Goal: Information Seeking & Learning: Learn about a topic

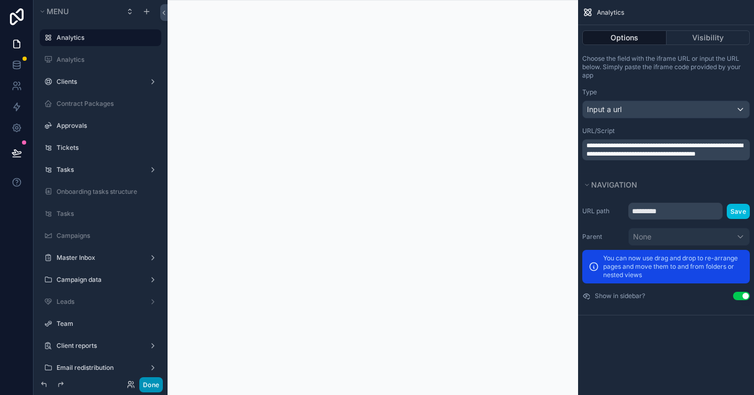
click at [149, 383] on button "Done" at bounding box center [151, 384] width 24 height 15
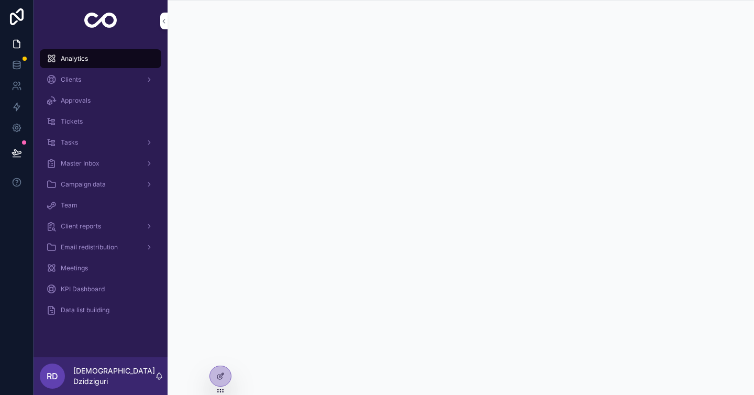
click at [95, 269] on div "Meetings" at bounding box center [100, 268] width 109 height 17
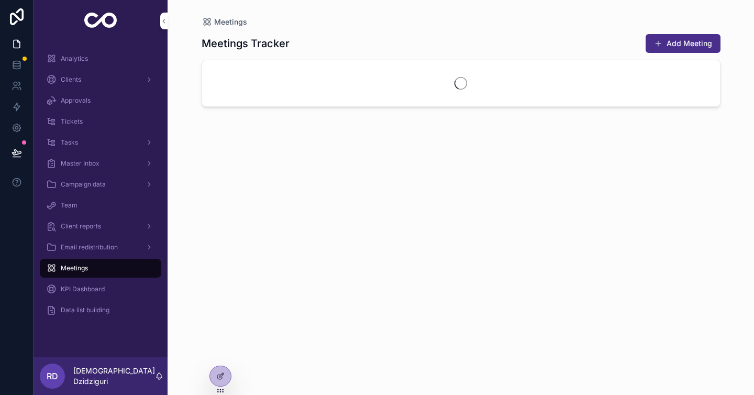
click at [111, 248] on span "Email redistribution" at bounding box center [89, 247] width 57 height 8
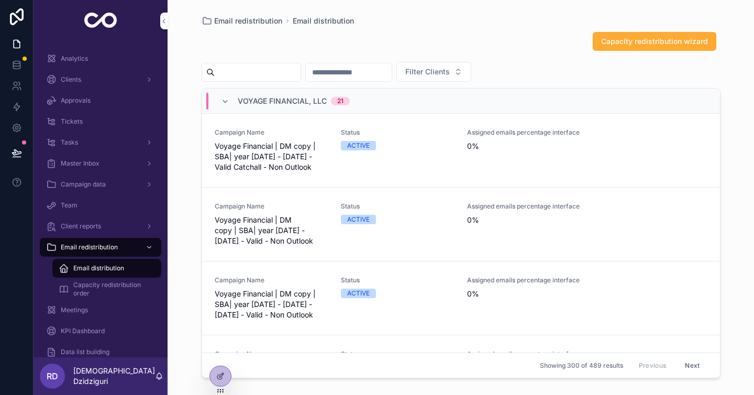
click at [99, 292] on span "Capacity redistribution order" at bounding box center [112, 289] width 78 height 17
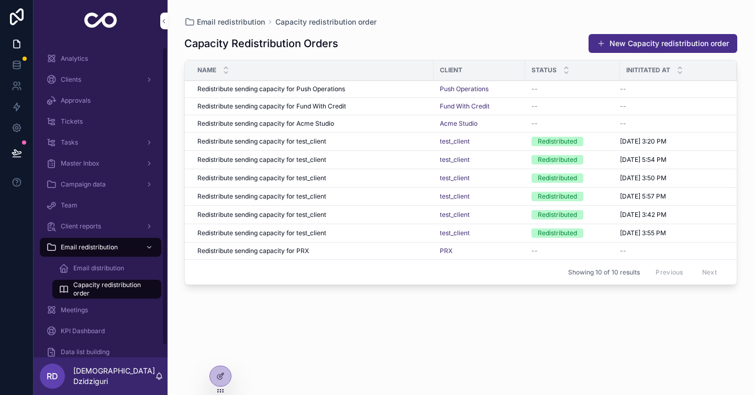
scroll to position [18, 0]
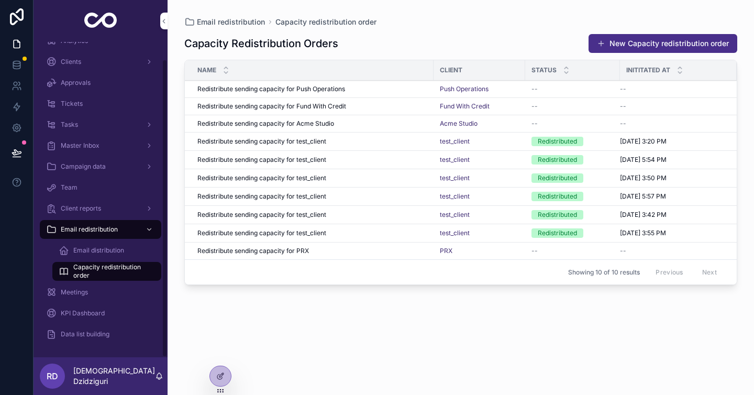
click at [111, 251] on span "Email distribution" at bounding box center [98, 250] width 51 height 8
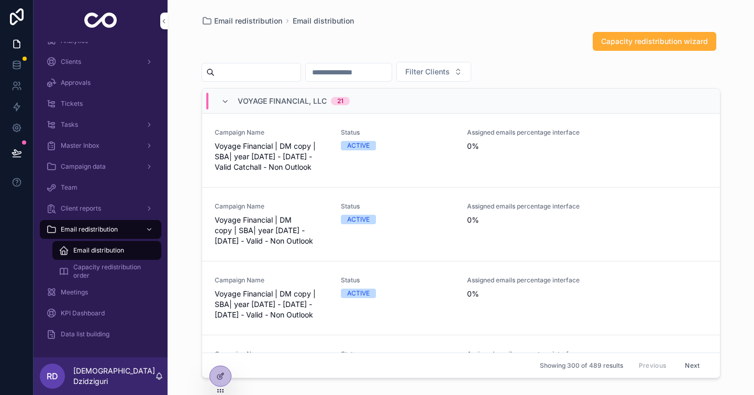
click at [637, 54] on div "Capacity redistribution wizard" at bounding box center [461, 43] width 519 height 24
click at [649, 38] on span "Capacity redistribution wizard" at bounding box center [655, 41] width 107 height 10
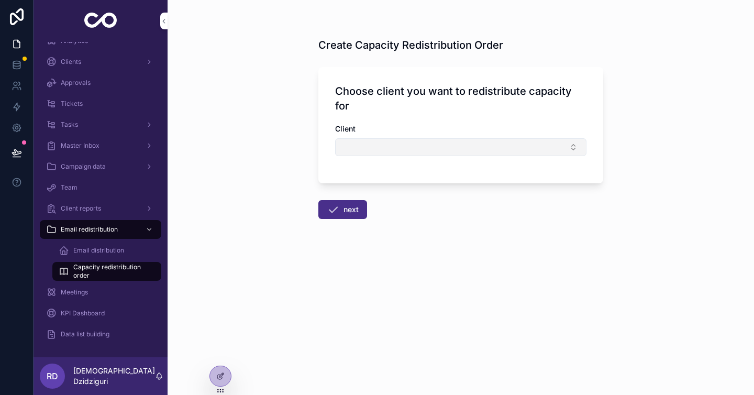
click at [437, 148] on button "Select Button" at bounding box center [460, 147] width 251 height 18
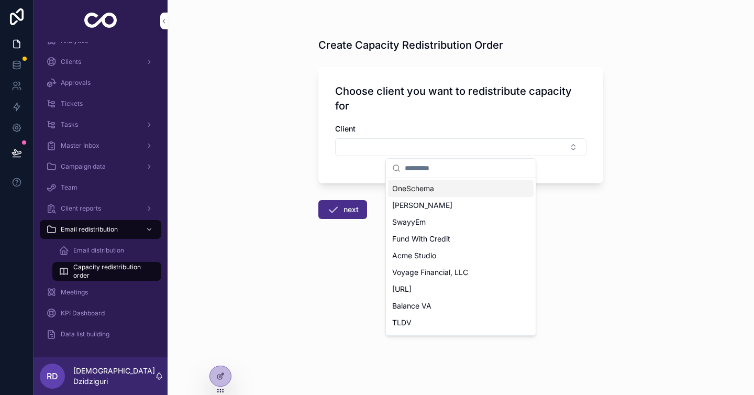
click at [445, 186] on div "OneSchema" at bounding box center [461, 188] width 146 height 17
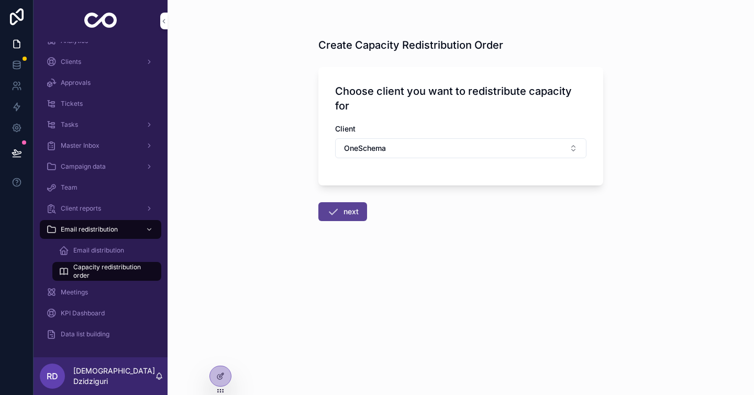
click at [351, 213] on button "next" at bounding box center [343, 211] width 49 height 19
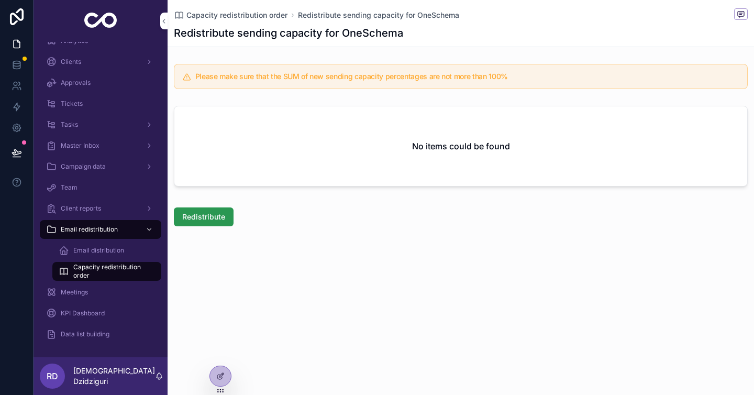
click at [196, 212] on button "Redistribute" at bounding box center [204, 216] width 60 height 19
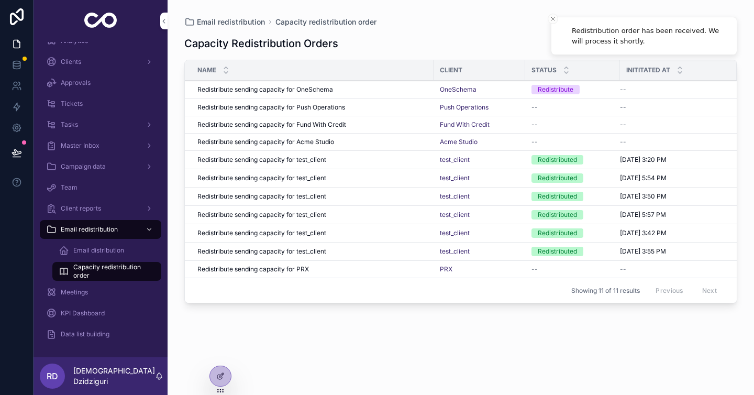
click at [549, 89] on div "Redistribute" at bounding box center [556, 89] width 36 height 9
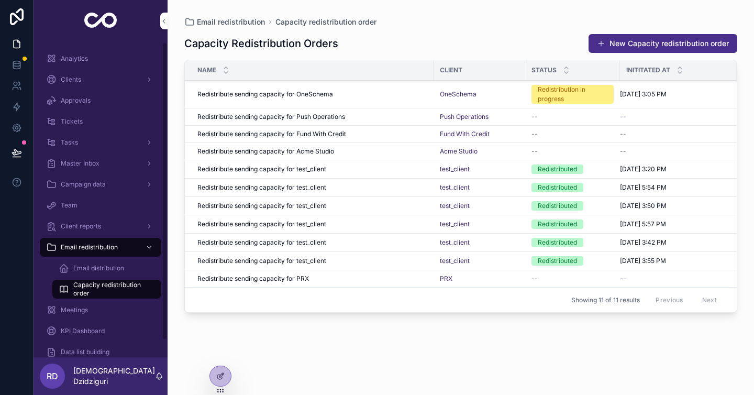
click at [95, 57] on div "Analytics" at bounding box center [100, 58] width 109 height 17
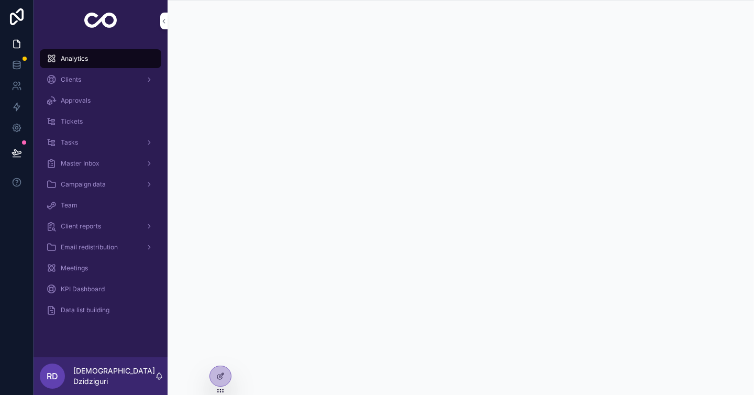
click at [69, 79] on span "Clients" at bounding box center [71, 79] width 20 height 8
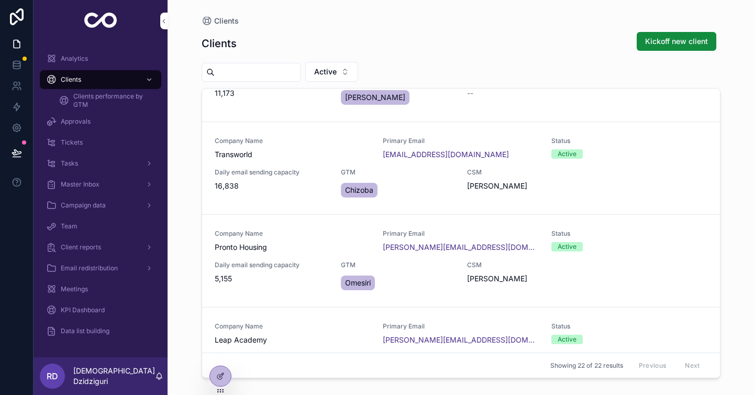
scroll to position [90, 0]
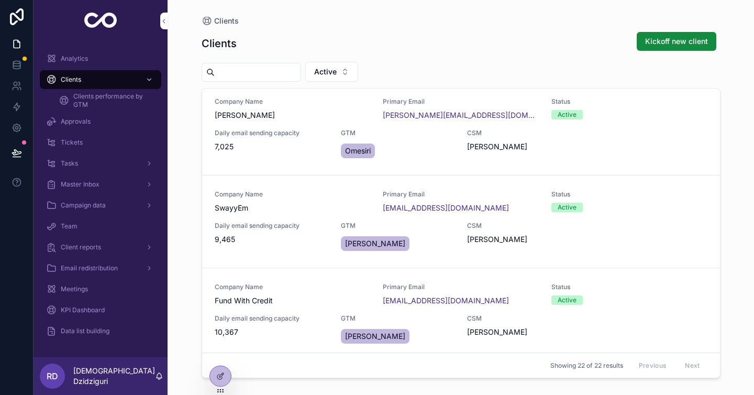
click at [690, 27] on div "Clients Kickoff new client Active Company Name OneSchema Primary Email -- Statu…" at bounding box center [461, 203] width 519 height 357
click at [684, 33] on button "Kickoff new client" at bounding box center [677, 41] width 80 height 19
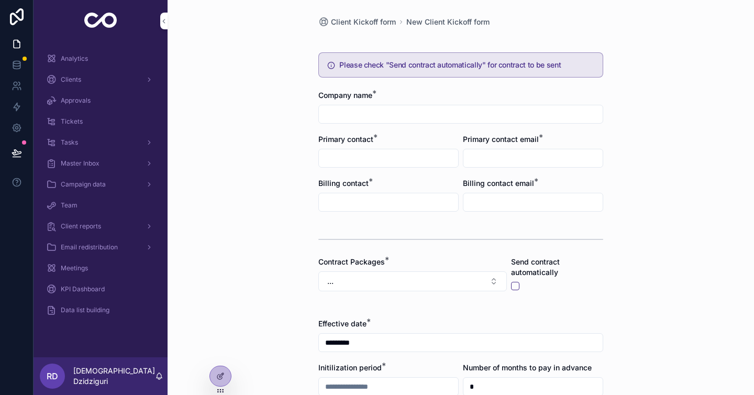
click at [575, 118] on input "scrollable content" at bounding box center [461, 114] width 284 height 15
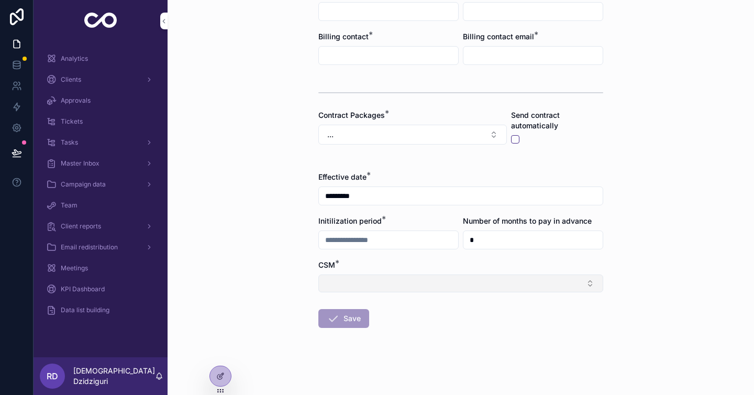
click at [494, 275] on button "Select Button" at bounding box center [461, 284] width 285 height 18
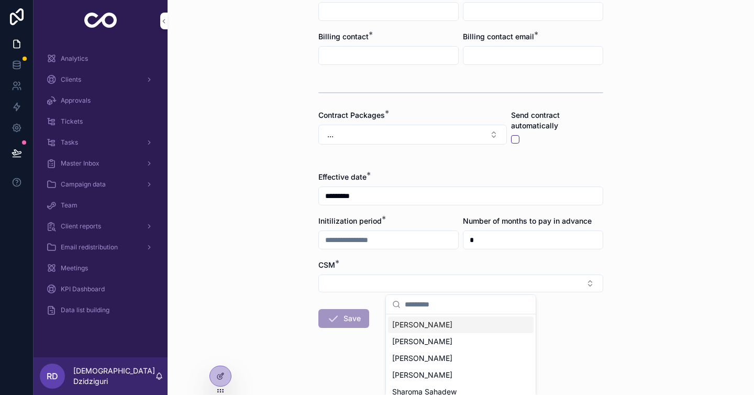
click at [651, 93] on div "Client Kickoff form New Client Kickoff form Please check "Send contract automat…" at bounding box center [461, 50] width 587 height 395
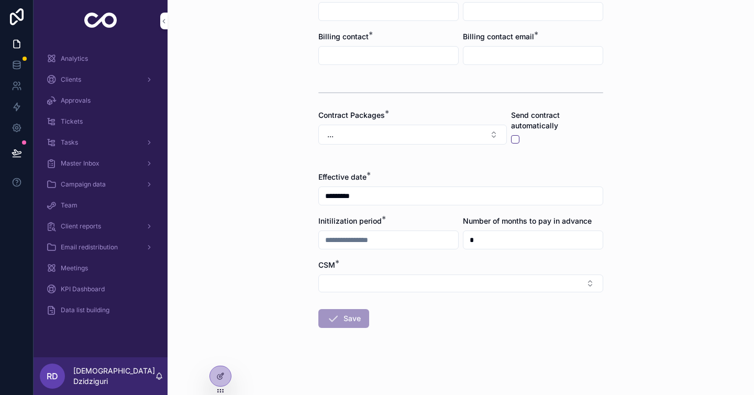
scroll to position [0, 0]
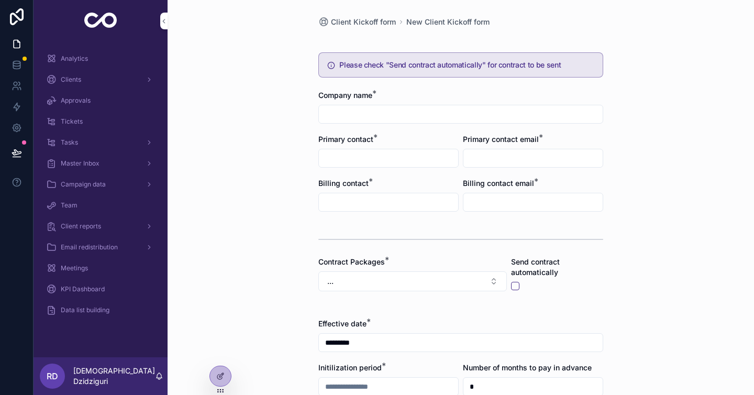
click at [120, 79] on div "Clients" at bounding box center [100, 79] width 109 height 17
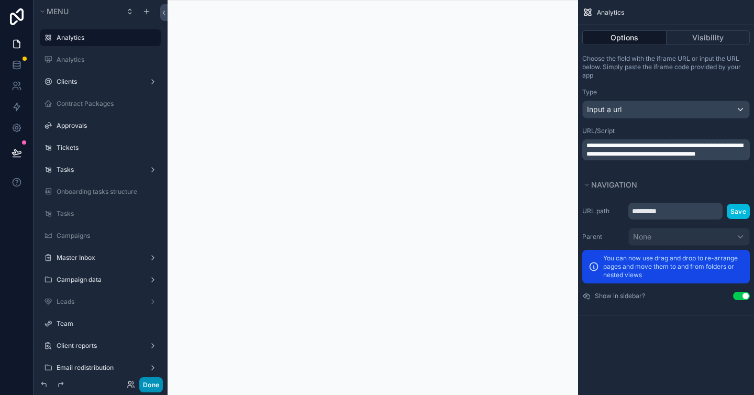
click at [159, 379] on button "Done" at bounding box center [151, 384] width 24 height 15
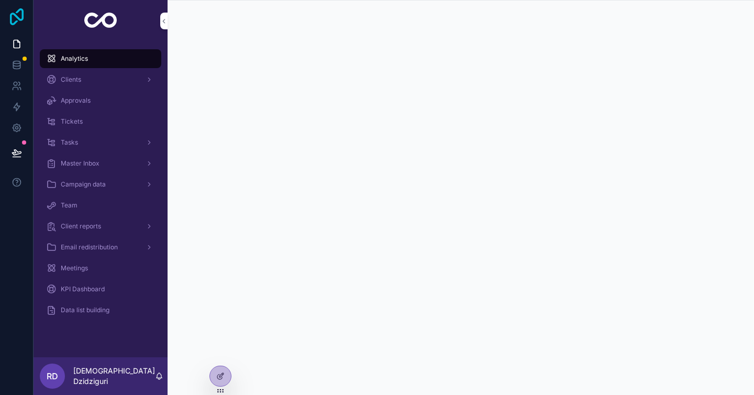
click at [16, 13] on icon at bounding box center [16, 16] width 21 height 17
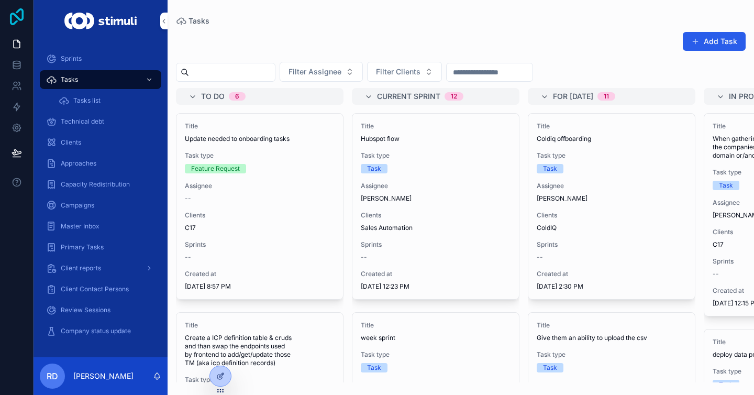
click at [13, 16] on icon at bounding box center [16, 16] width 21 height 17
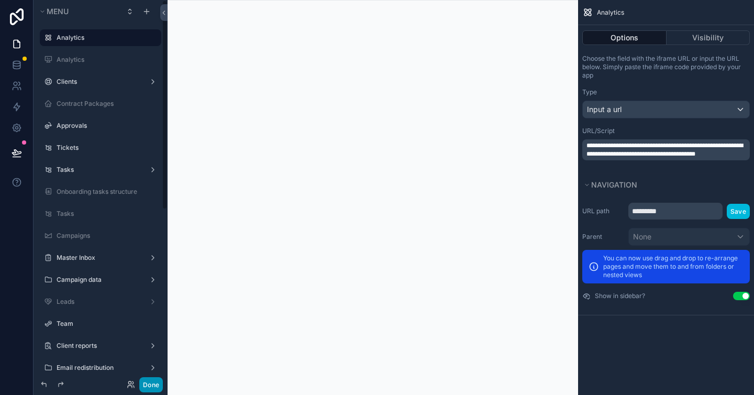
click at [152, 385] on button "Done" at bounding box center [151, 384] width 24 height 15
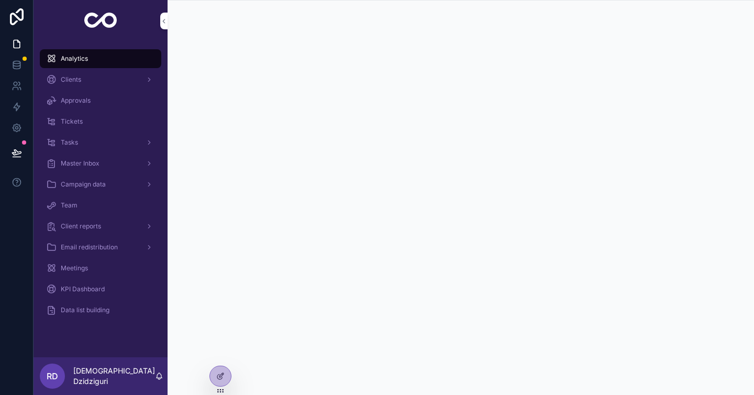
click at [96, 310] on span "Data list building" at bounding box center [85, 310] width 49 height 8
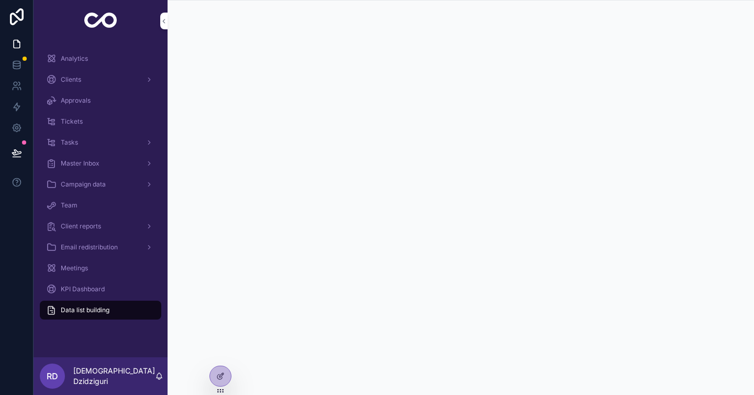
click at [107, 283] on div "KPI Dashboard" at bounding box center [100, 289] width 109 height 17
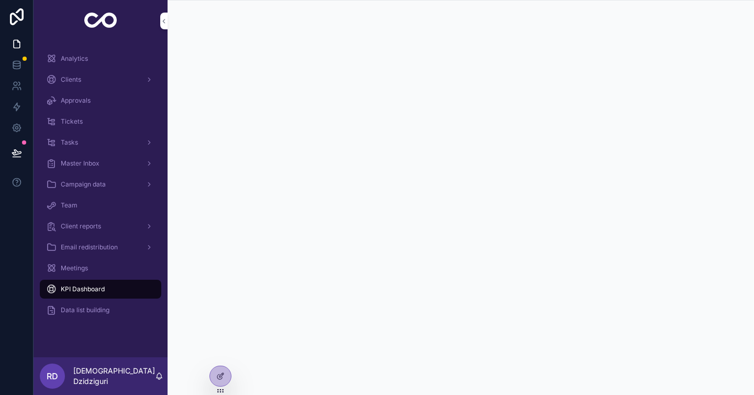
click at [98, 78] on div "Clients" at bounding box center [100, 79] width 109 height 17
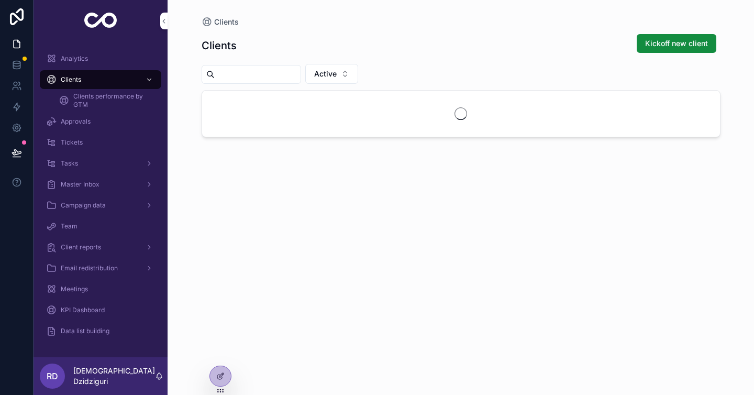
click at [96, 113] on link "Approvals" at bounding box center [101, 121] width 122 height 19
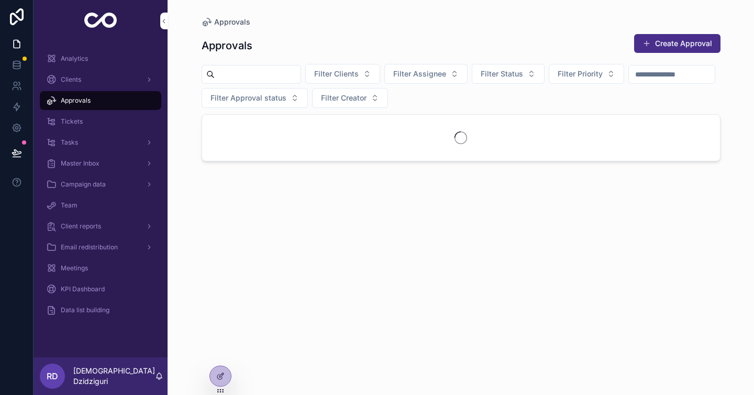
click at [93, 90] on div "Approvals" at bounding box center [101, 100] width 134 height 21
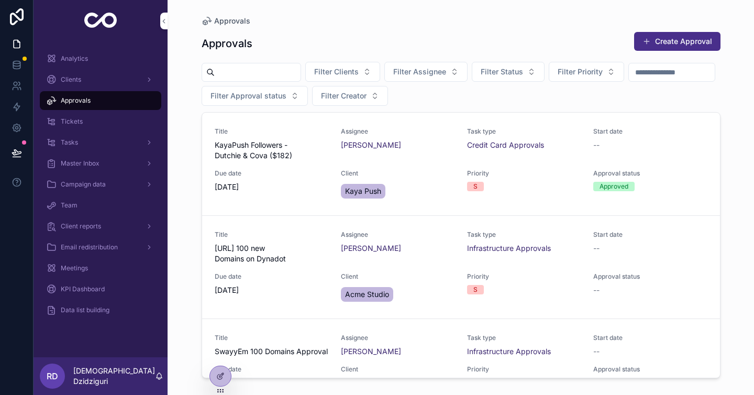
click at [93, 84] on div "Clients" at bounding box center [100, 79] width 109 height 17
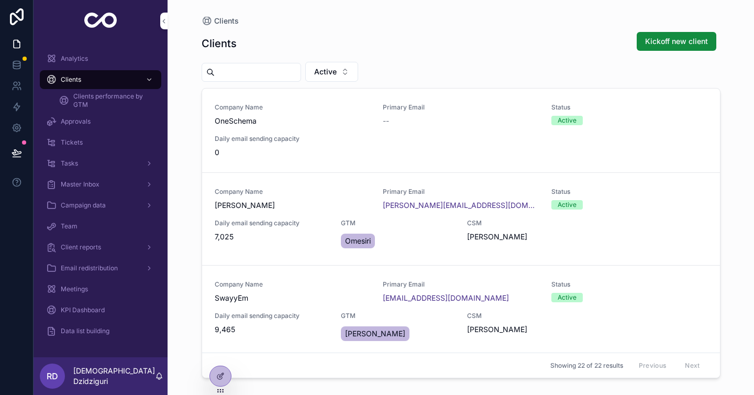
click at [107, 101] on span "Clients performance by GTM" at bounding box center [112, 100] width 78 height 17
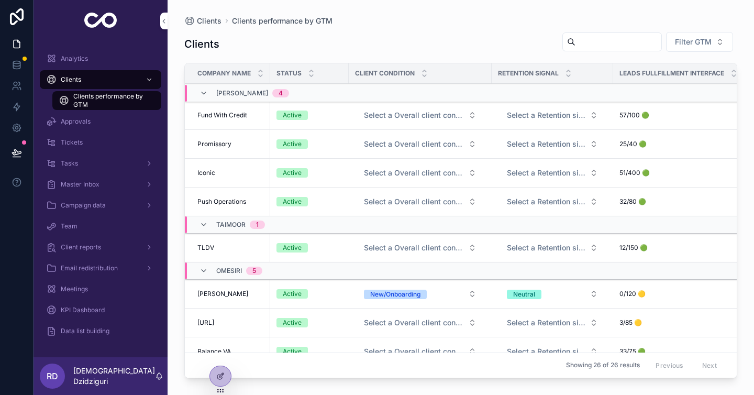
click at [112, 82] on div "Clients" at bounding box center [100, 79] width 109 height 17
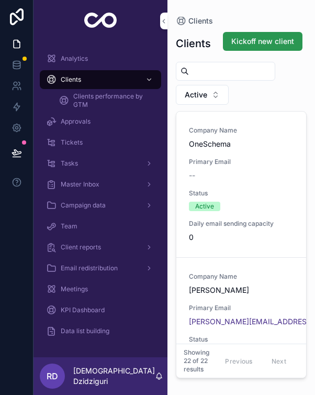
click at [283, 44] on span "Kickoff new client" at bounding box center [263, 41] width 63 height 10
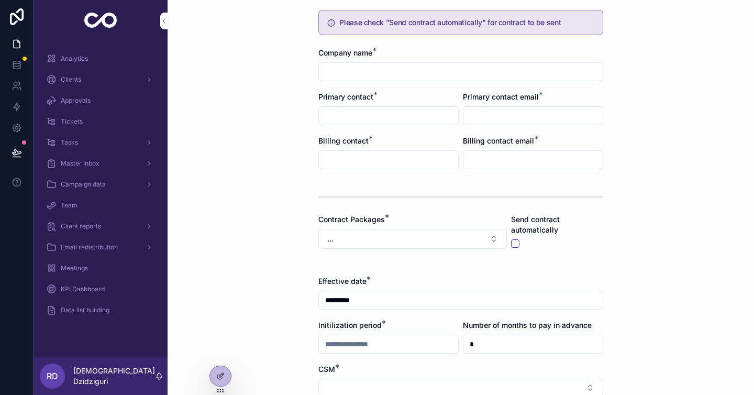
scroll to position [43, 0]
click at [490, 241] on button "..." at bounding box center [413, 238] width 189 height 20
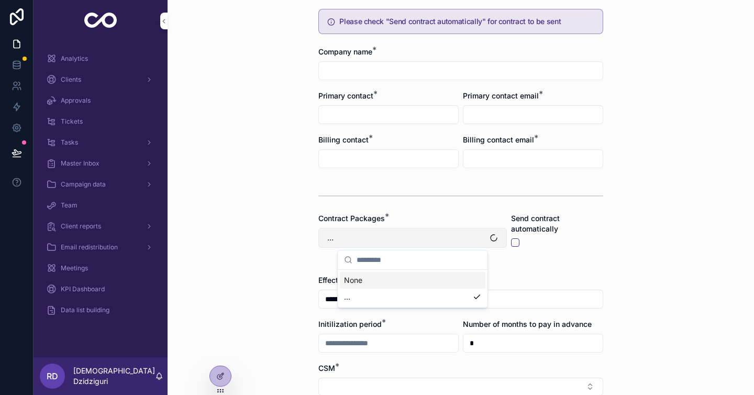
click at [490, 241] on button "..." at bounding box center [413, 238] width 189 height 20
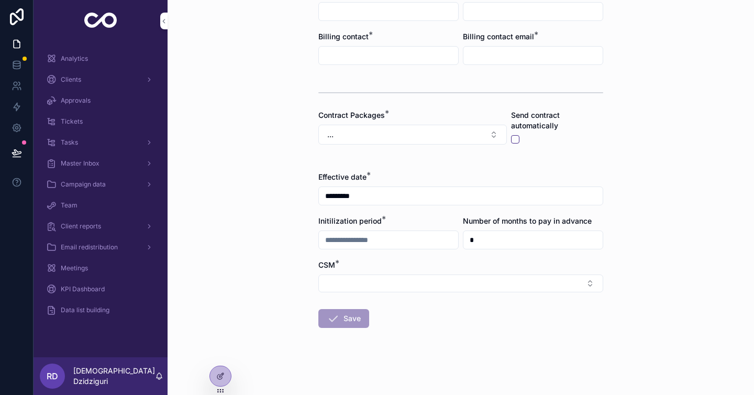
scroll to position [0, 0]
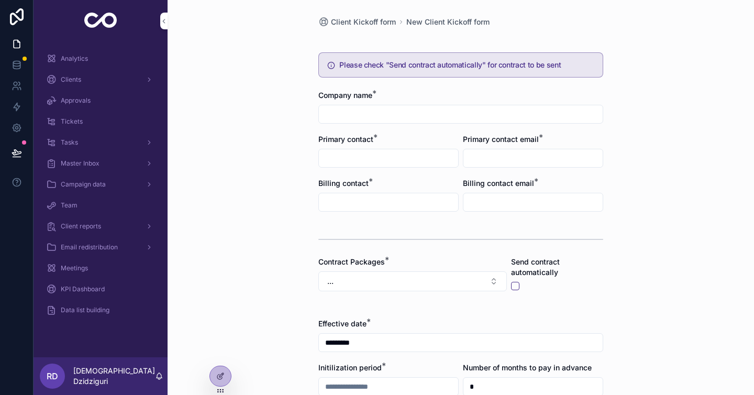
click at [88, 57] on div "Analytics" at bounding box center [100, 58] width 109 height 17
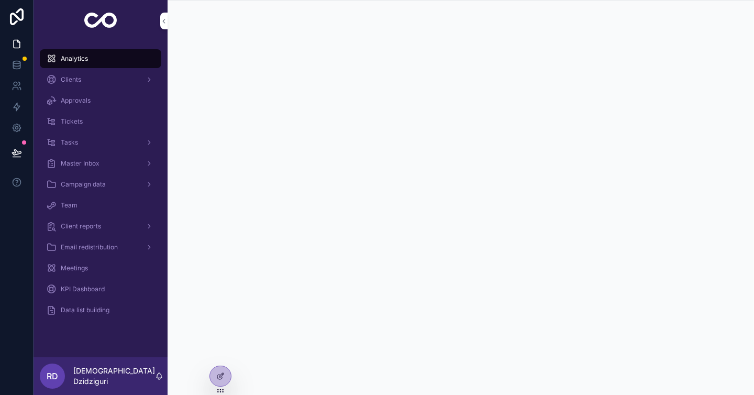
click at [90, 78] on div "Clients" at bounding box center [100, 79] width 109 height 17
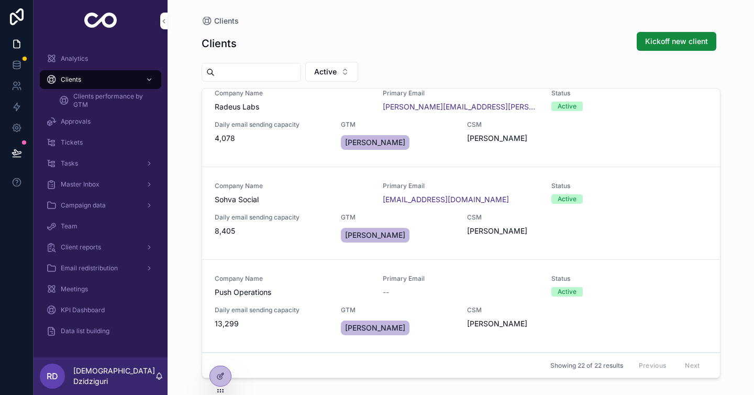
scroll to position [1384, 0]
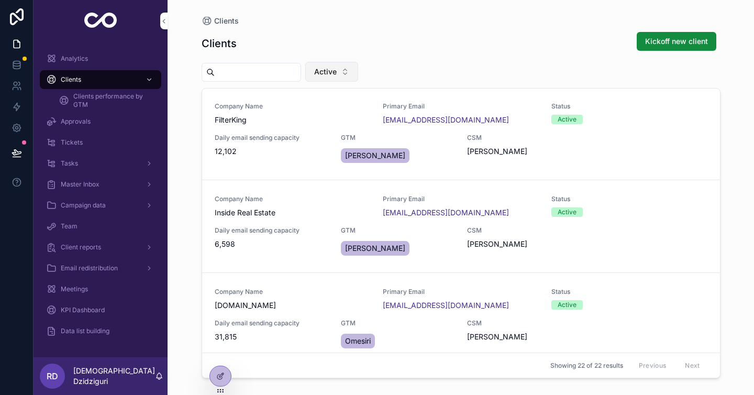
click at [347, 67] on button "Active" at bounding box center [331, 72] width 53 height 20
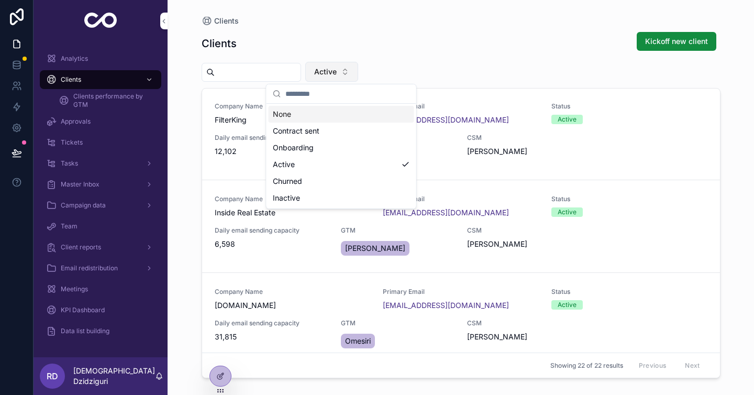
click at [347, 70] on button "Active" at bounding box center [331, 72] width 53 height 20
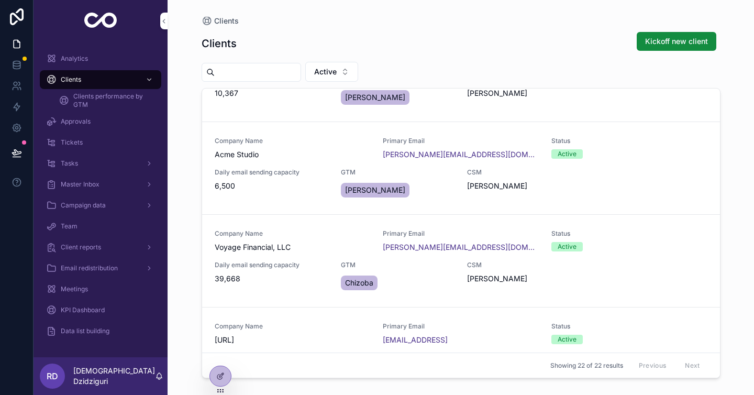
scroll to position [0, 0]
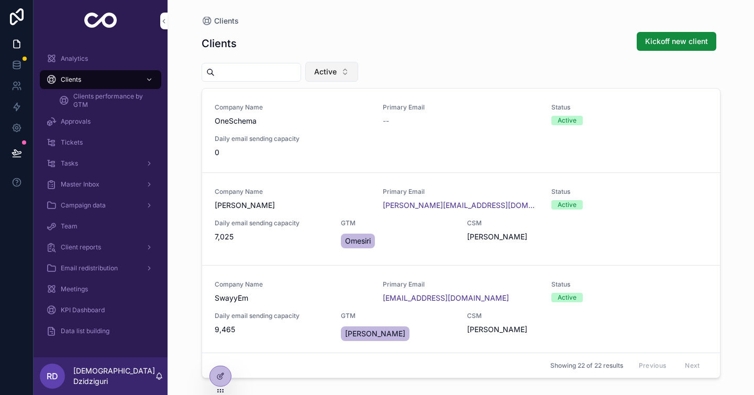
click at [334, 69] on span "Active" at bounding box center [325, 72] width 23 height 10
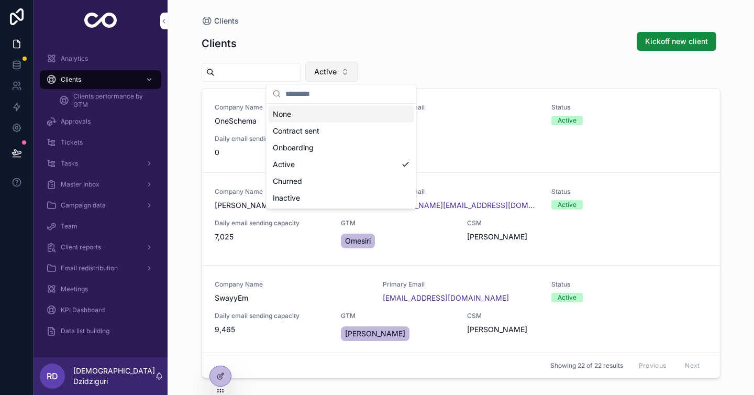
click at [334, 69] on span "Active" at bounding box center [325, 72] width 23 height 10
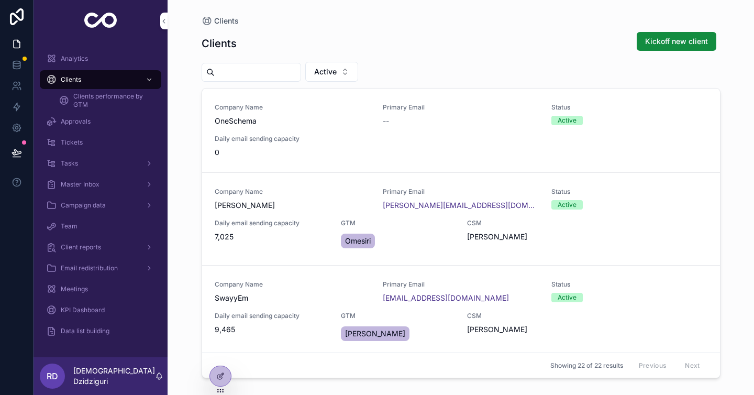
click at [101, 102] on span "Clients performance by GTM" at bounding box center [112, 100] width 78 height 17
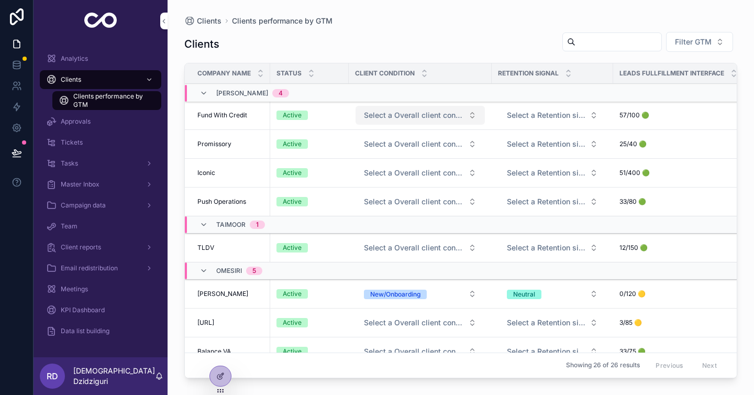
click at [471, 118] on button "Select a Overall client condition" at bounding box center [420, 115] width 129 height 19
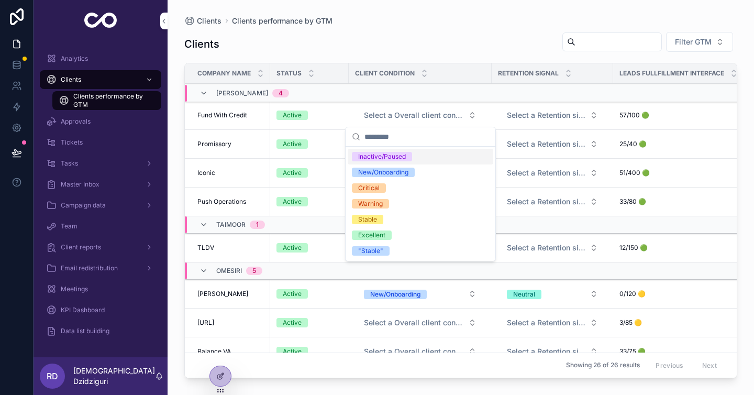
click at [548, 126] on td "Select a Retention signal" at bounding box center [553, 115] width 122 height 29
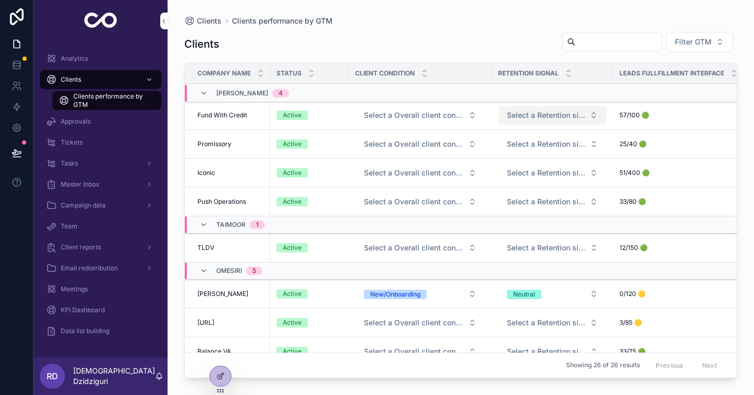
click at [560, 114] on span "Select a Retention signal" at bounding box center [546, 115] width 79 height 10
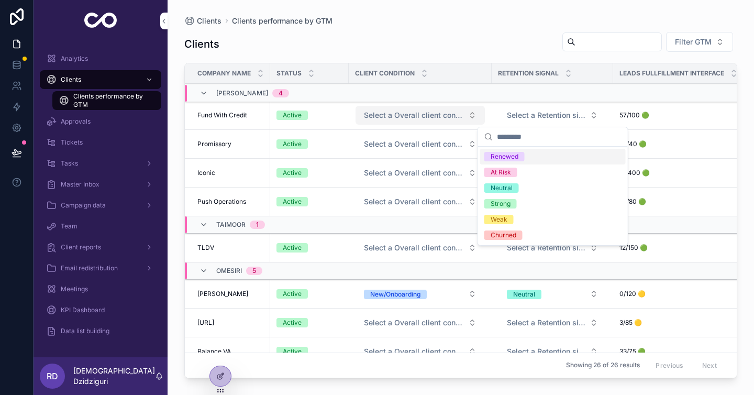
click at [435, 123] on button "Select a Overall client condition" at bounding box center [420, 115] width 129 height 19
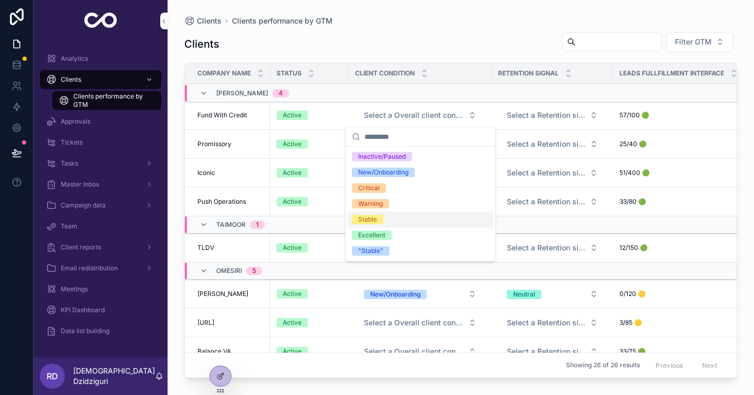
click at [435, 221] on div "Stable" at bounding box center [421, 220] width 146 height 16
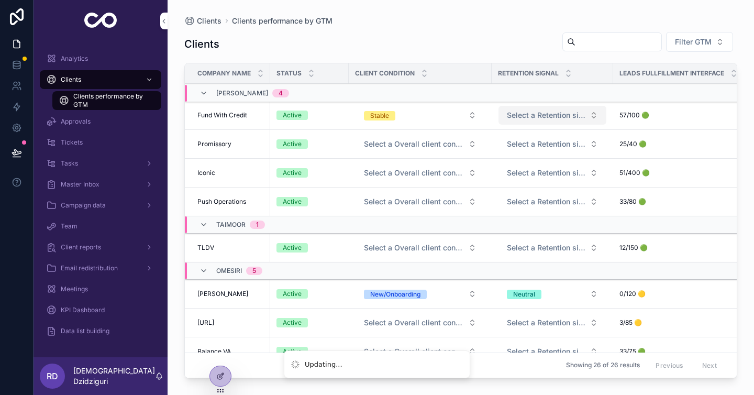
click at [562, 115] on span "Select a Retention signal" at bounding box center [546, 115] width 79 height 10
click at [413, 131] on td "Select a Overall client condition" at bounding box center [420, 144] width 143 height 29
click at [420, 117] on button "Stable" at bounding box center [420, 115] width 129 height 19
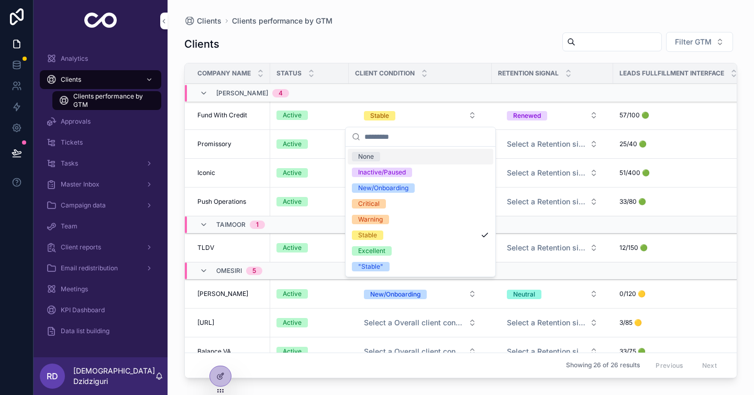
click at [443, 47] on div "Clients Filter GTM" at bounding box center [460, 43] width 553 height 25
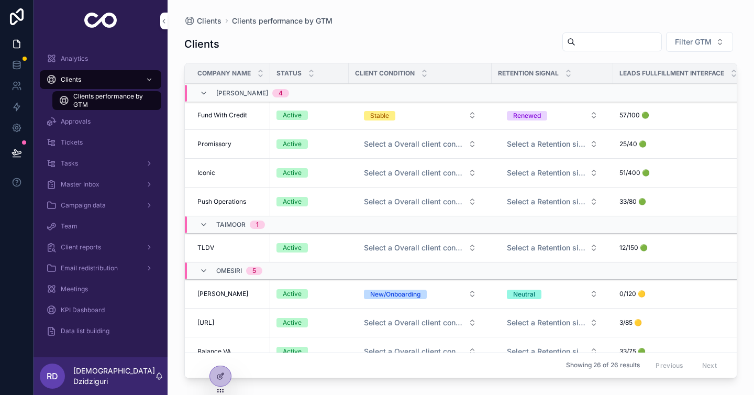
scroll to position [0, 1]
click at [373, 111] on span "Stable" at bounding box center [378, 115] width 31 height 10
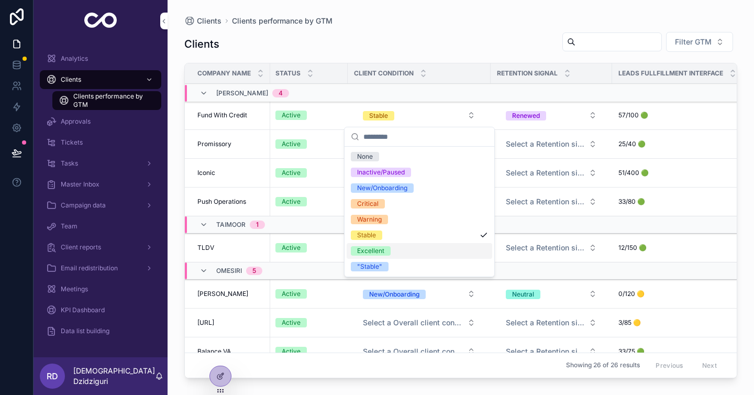
click at [409, 250] on div "Excellent" at bounding box center [420, 251] width 146 height 16
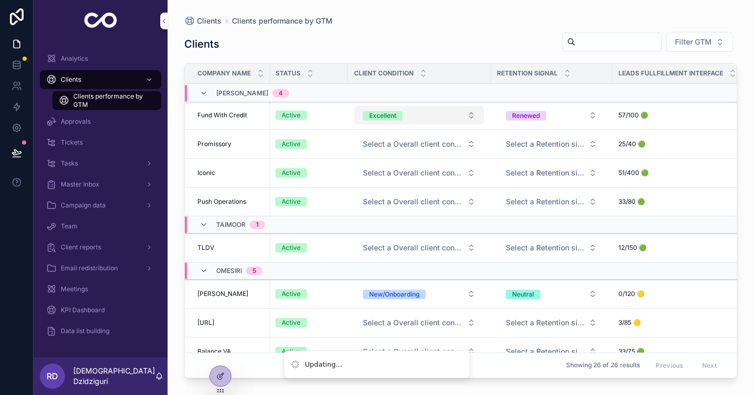
click at [420, 116] on button "Excellent" at bounding box center [419, 115] width 129 height 19
click at [425, 117] on button "Excellent" at bounding box center [419, 115] width 129 height 19
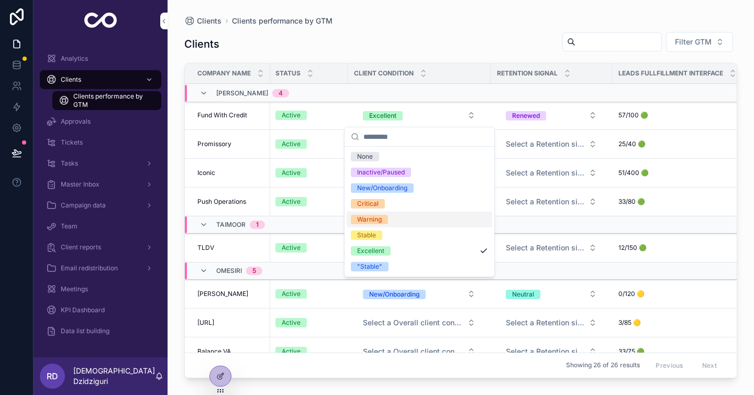
click at [317, 179] on td "Active" at bounding box center [308, 173] width 79 height 29
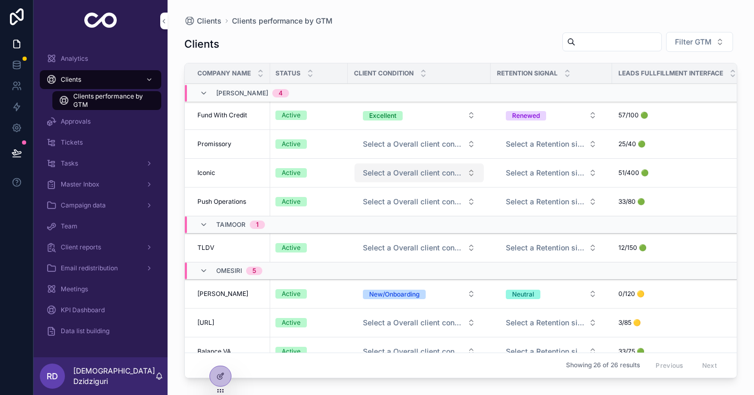
click at [396, 174] on span "Select a Overall client condition" at bounding box center [413, 173] width 100 height 10
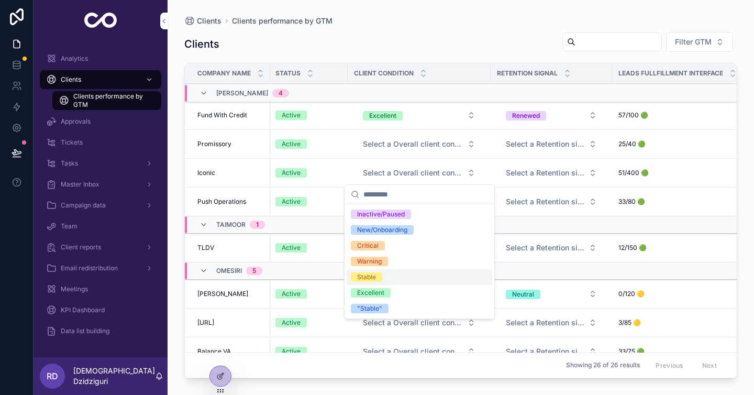
click at [395, 276] on div "Stable" at bounding box center [420, 277] width 146 height 16
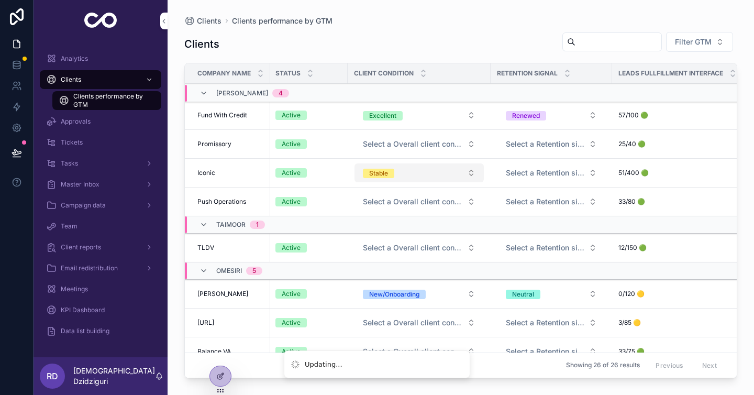
click at [407, 171] on button "Stable" at bounding box center [419, 172] width 129 height 19
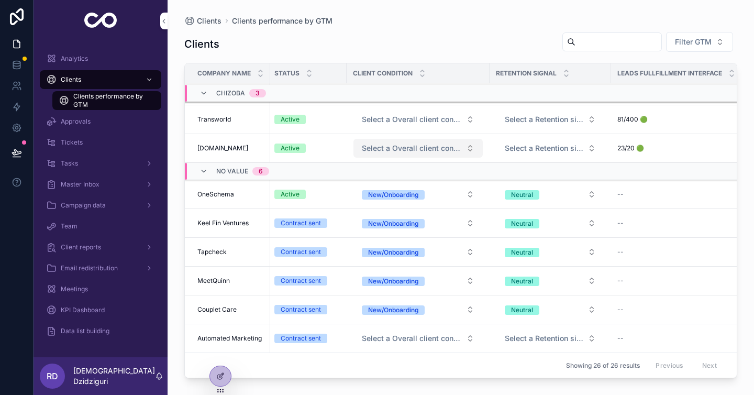
scroll to position [0, 2]
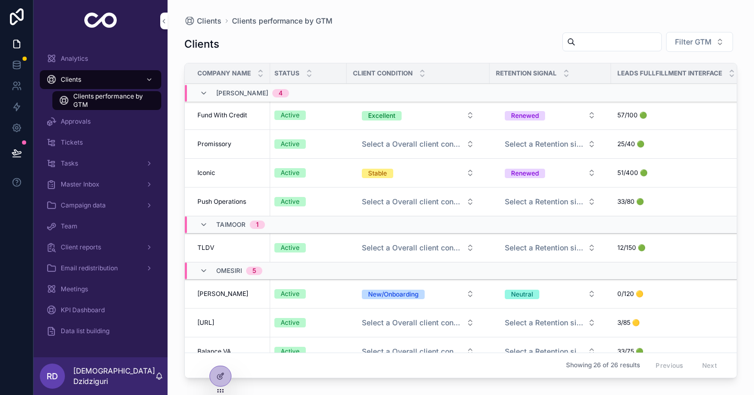
click at [107, 121] on div "Approvals" at bounding box center [100, 121] width 109 height 17
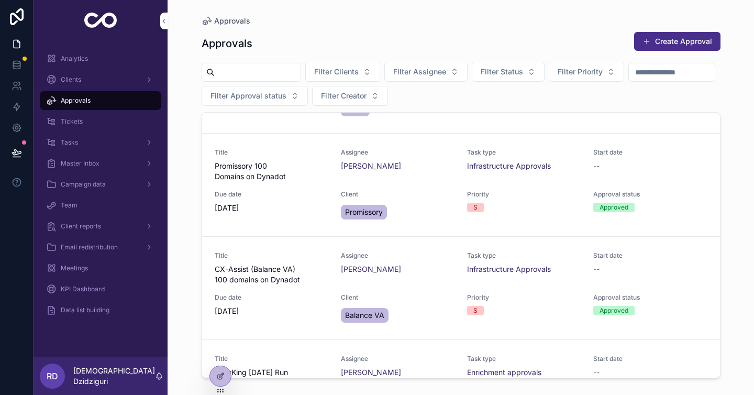
scroll to position [134, 0]
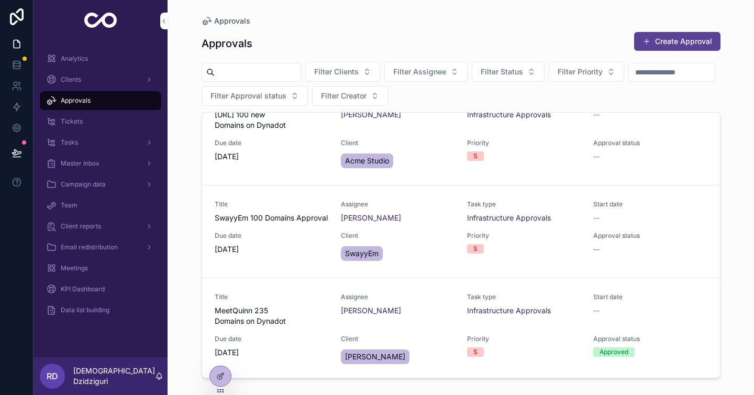
click at [668, 44] on button "Create Approval" at bounding box center [678, 41] width 86 height 19
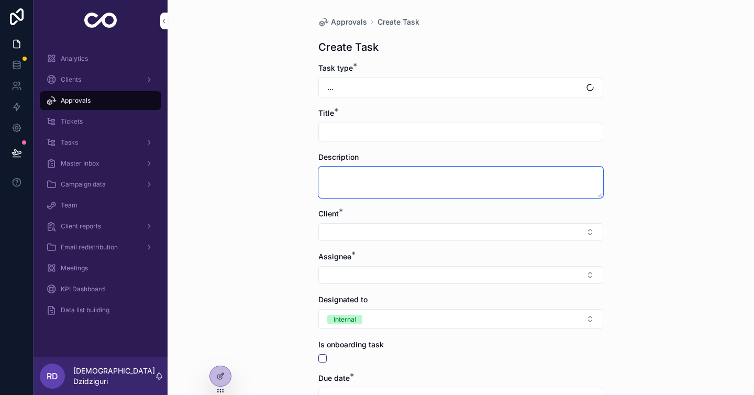
click at [441, 187] on textarea "scrollable content" at bounding box center [461, 182] width 285 height 31
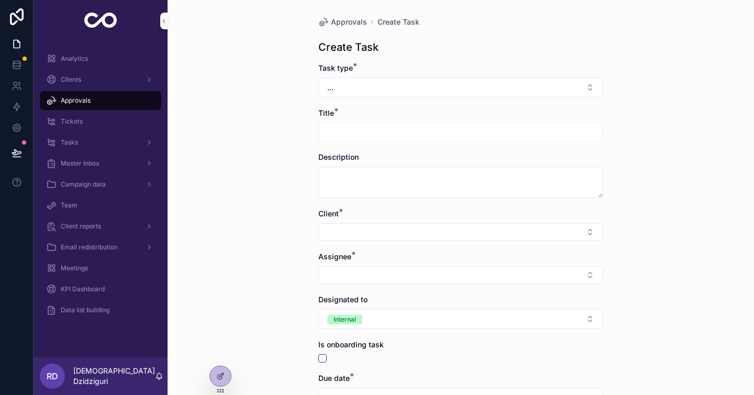
click at [520, 63] on div "Task type *" at bounding box center [461, 68] width 285 height 10
click at [516, 74] on div "Task type * ..." at bounding box center [461, 80] width 285 height 35
click at [516, 95] on button "..." at bounding box center [461, 88] width 285 height 20
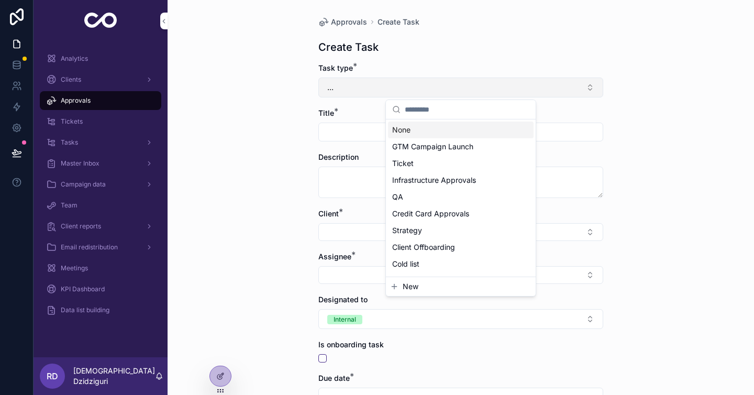
click at [510, 92] on button "..." at bounding box center [461, 88] width 285 height 20
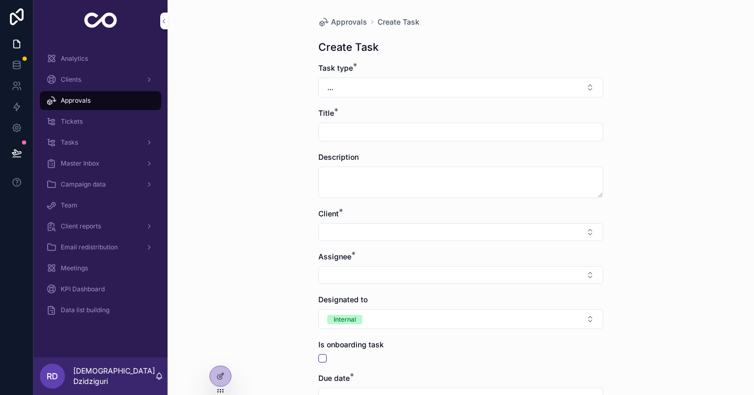
click at [516, 133] on input "scrollable content" at bounding box center [461, 132] width 284 height 15
click at [518, 203] on form "Task type * ... Title * Description Client * Assignee * Designated to Internal …" at bounding box center [461, 342] width 285 height 559
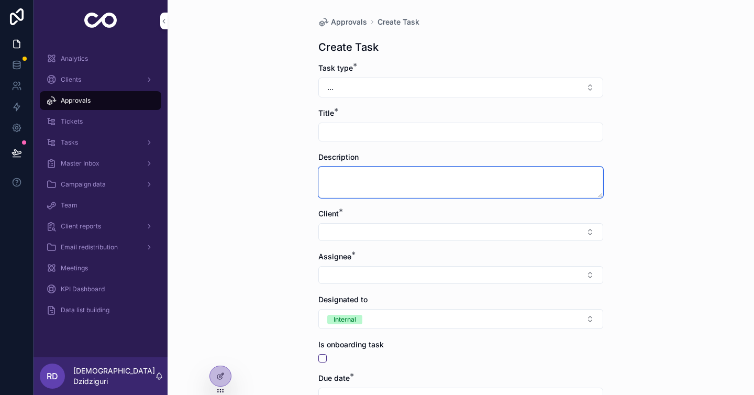
click at [532, 181] on textarea "scrollable content" at bounding box center [461, 182] width 285 height 31
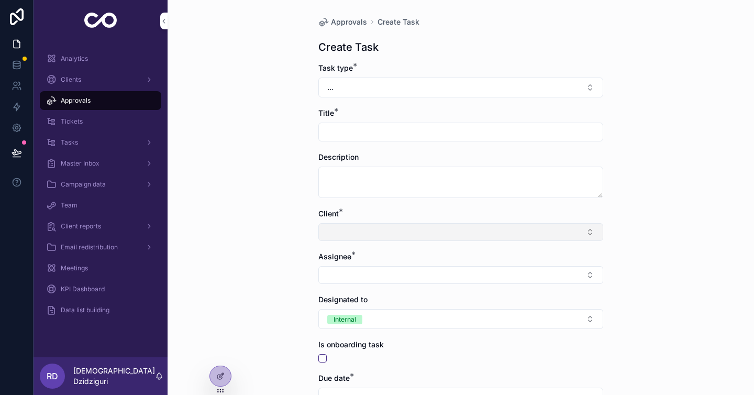
click at [483, 239] on button "Select Button" at bounding box center [461, 232] width 285 height 18
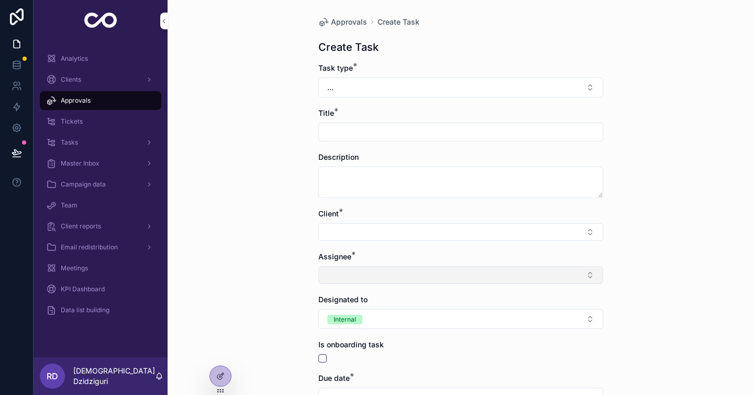
click at [328, 274] on button "Select Button" at bounding box center [461, 275] width 285 height 18
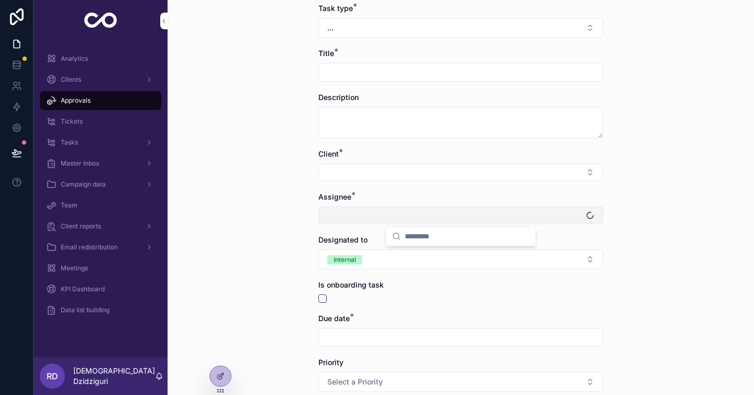
scroll to position [61, 0]
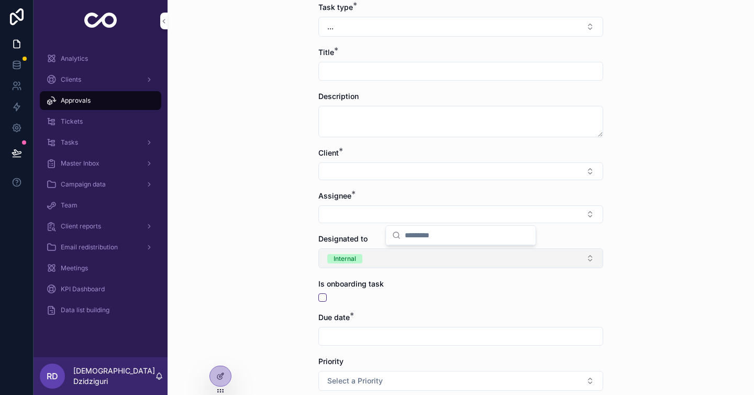
click at [364, 256] on button "Internal" at bounding box center [461, 258] width 285 height 20
click at [365, 258] on button "Internal" at bounding box center [461, 258] width 285 height 20
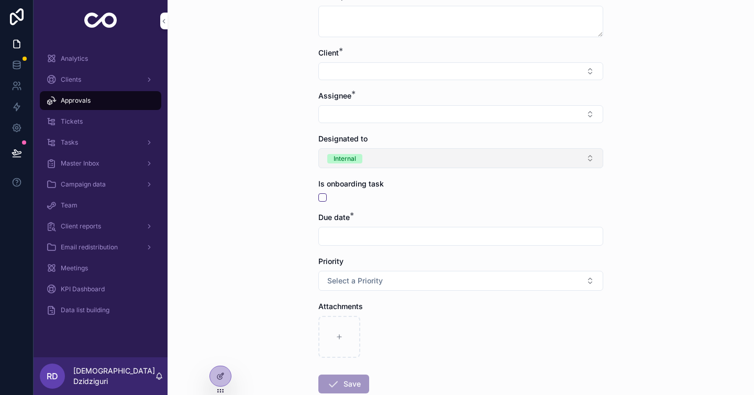
scroll to position [159, 0]
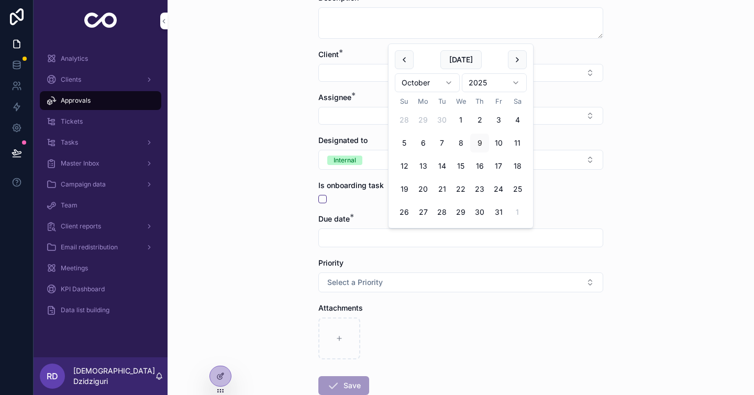
click at [393, 240] on input "scrollable content" at bounding box center [461, 238] width 284 height 15
click at [384, 289] on button "Select a Priority" at bounding box center [461, 282] width 285 height 20
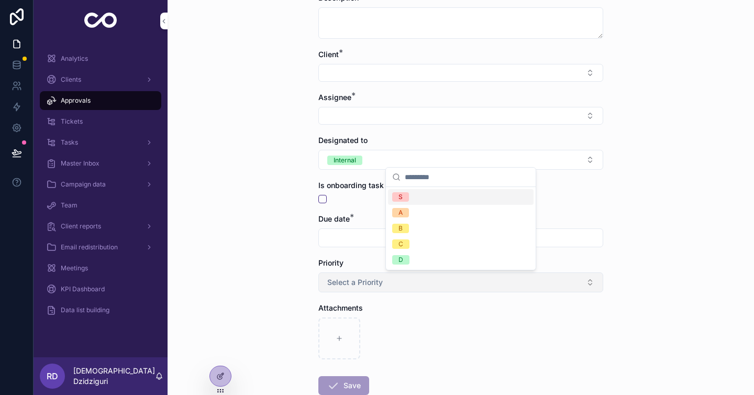
click at [384, 289] on button "Select a Priority" at bounding box center [461, 282] width 285 height 20
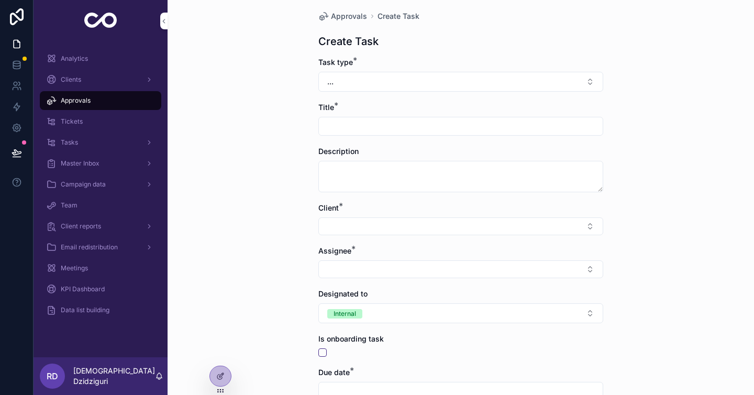
scroll to position [0, 0]
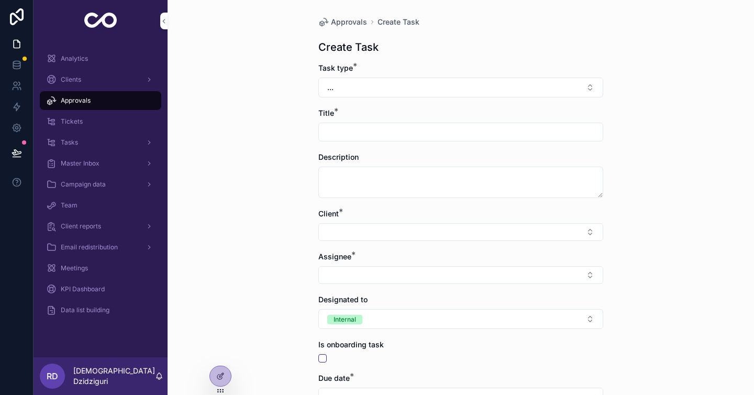
click at [99, 122] on div "Tickets" at bounding box center [100, 121] width 109 height 17
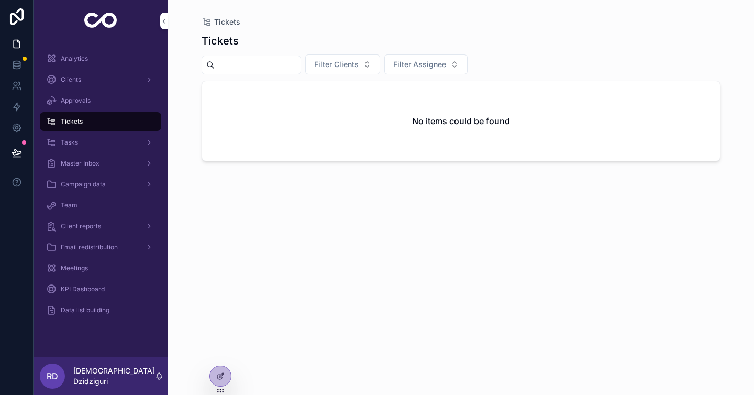
click at [427, 125] on h2 "No items could be found" at bounding box center [461, 121] width 98 height 13
click at [101, 143] on div "Tasks" at bounding box center [100, 142] width 109 height 17
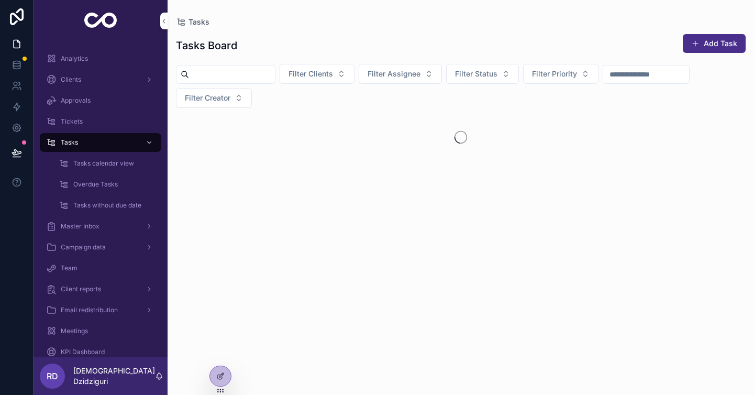
click at [102, 200] on div "Tasks without due date" at bounding box center [107, 205] width 96 height 17
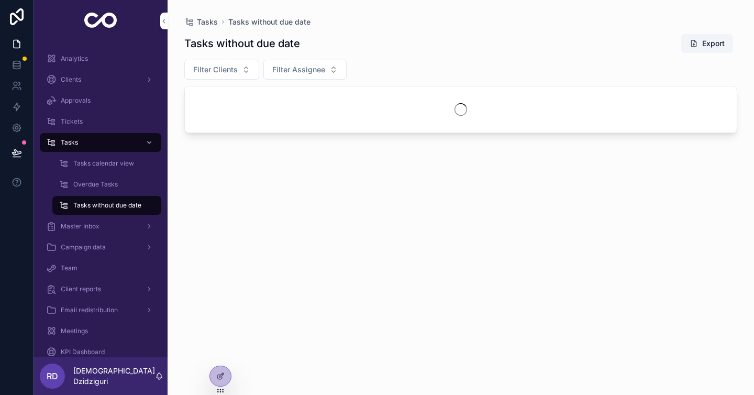
click at [102, 193] on link "Overdue Tasks" at bounding box center [106, 184] width 109 height 19
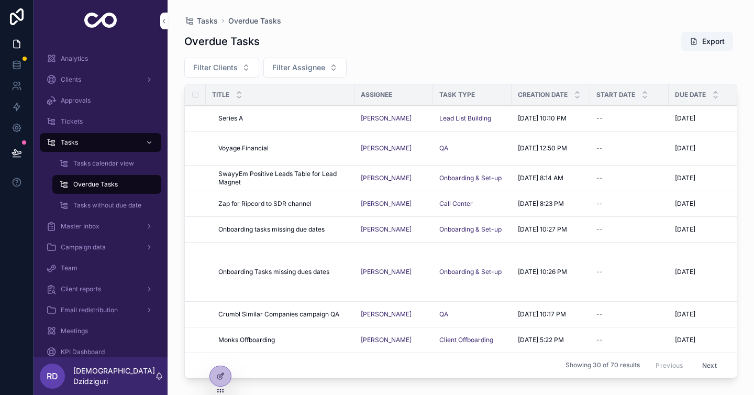
click at [117, 122] on div "Tickets" at bounding box center [100, 121] width 109 height 17
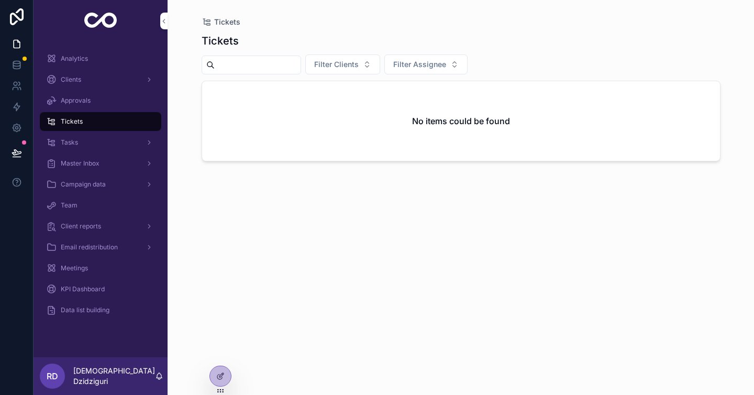
click at [442, 122] on h2 "No items could be found" at bounding box center [461, 121] width 98 height 13
click at [141, 139] on div "scrollable content" at bounding box center [148, 142] width 14 height 17
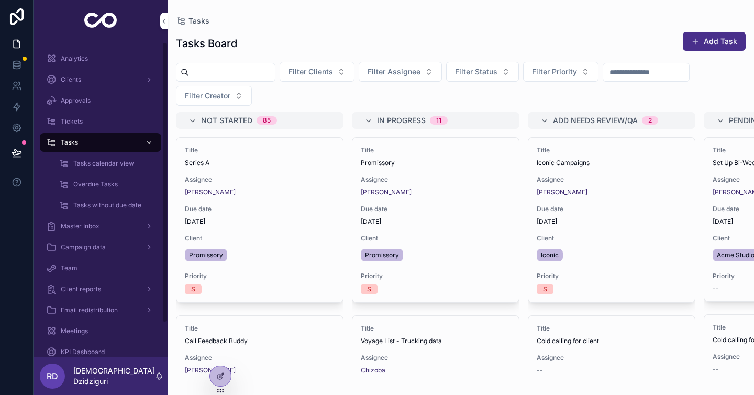
click at [98, 162] on span "Tasks calendar view" at bounding box center [103, 163] width 61 height 8
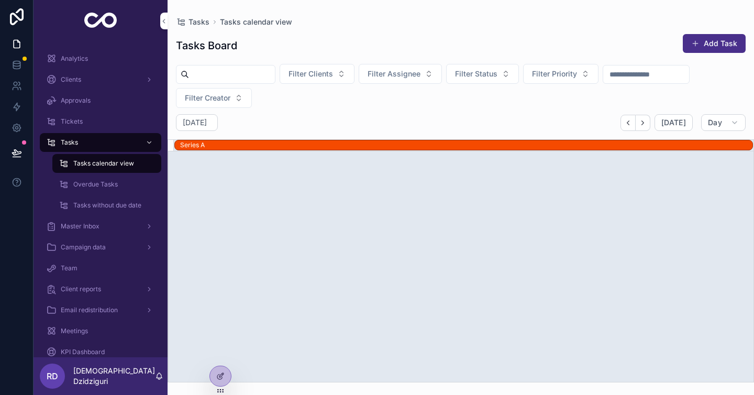
click at [100, 179] on div "Overdue Tasks" at bounding box center [107, 184] width 96 height 17
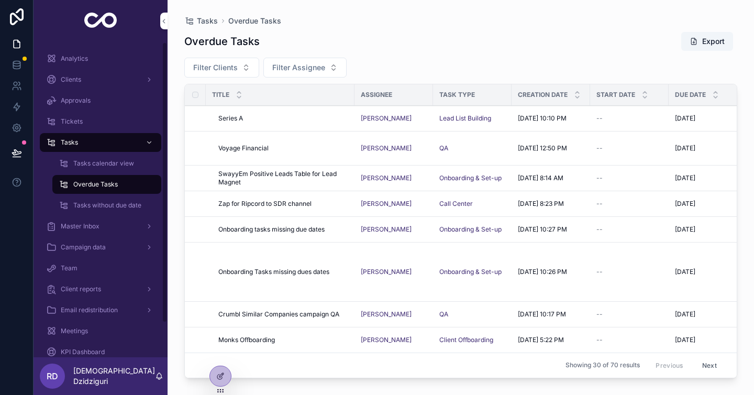
click at [101, 229] on div "Master Inbox" at bounding box center [100, 226] width 109 height 17
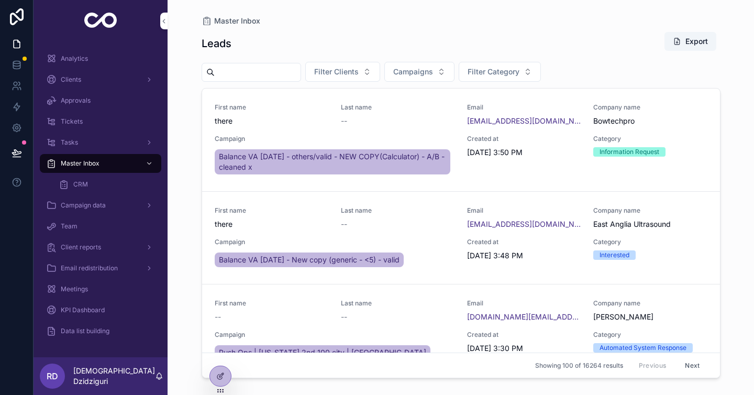
click at [99, 187] on div "CRM" at bounding box center [107, 184] width 96 height 17
click at [94, 176] on div "CRM" at bounding box center [107, 184] width 96 height 17
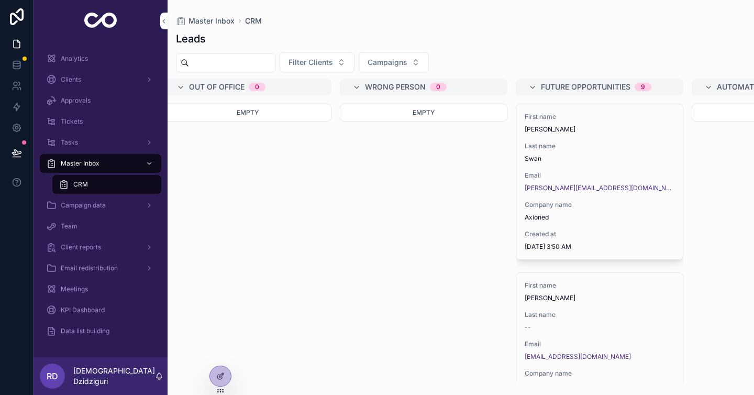
scroll to position [0, 1775]
click at [96, 199] on div "Campaign data" at bounding box center [100, 205] width 109 height 17
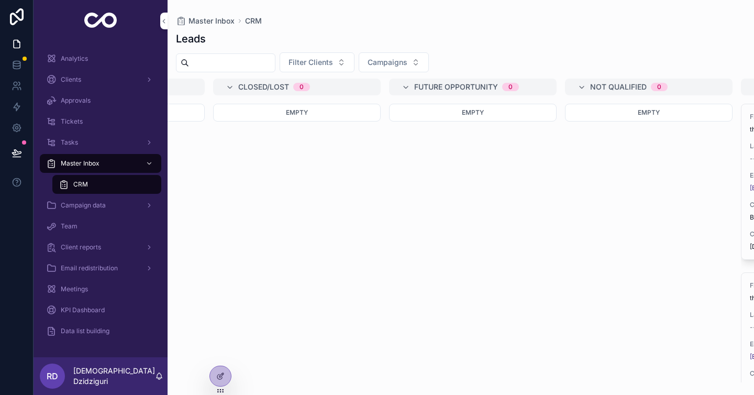
scroll to position [0, 976]
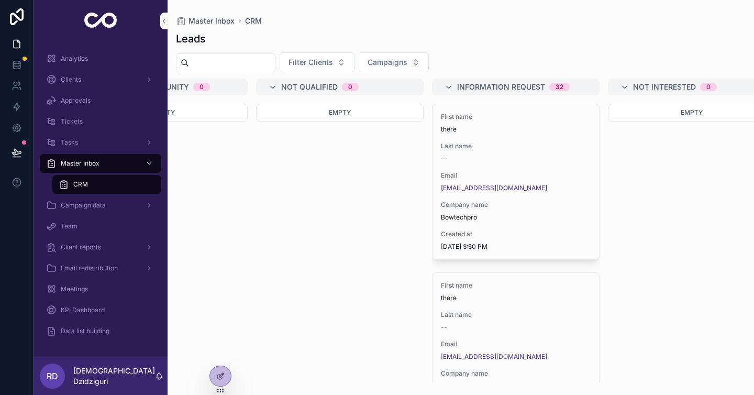
click at [93, 200] on div "Campaign data" at bounding box center [100, 205] width 109 height 17
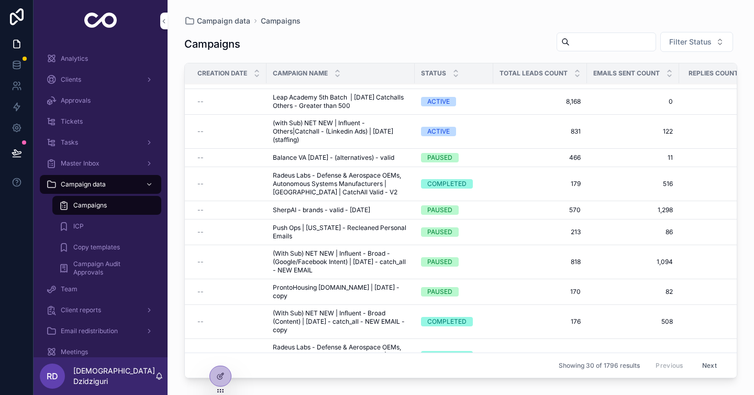
scroll to position [513, 0]
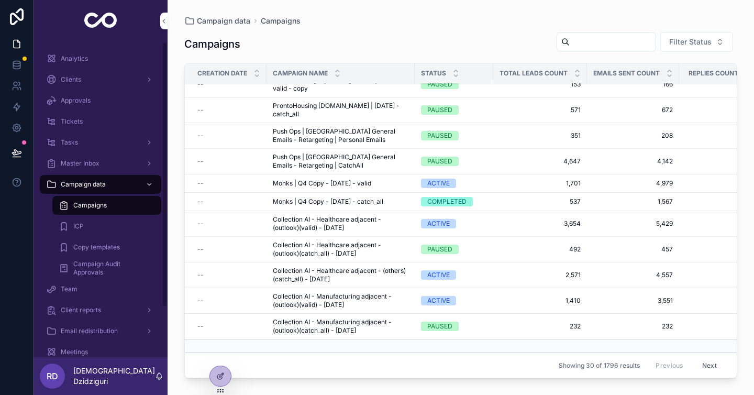
click at [101, 265] on span "Campaign Audit Approvals" at bounding box center [112, 268] width 78 height 17
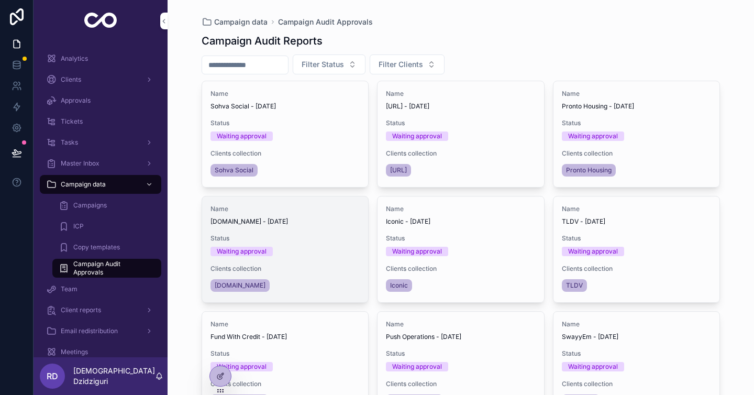
click at [303, 227] on div "Name Ripcord.io - 2025-10-09 Status Waiting approval Clients collection Ripcord…" at bounding box center [285, 249] width 167 height 106
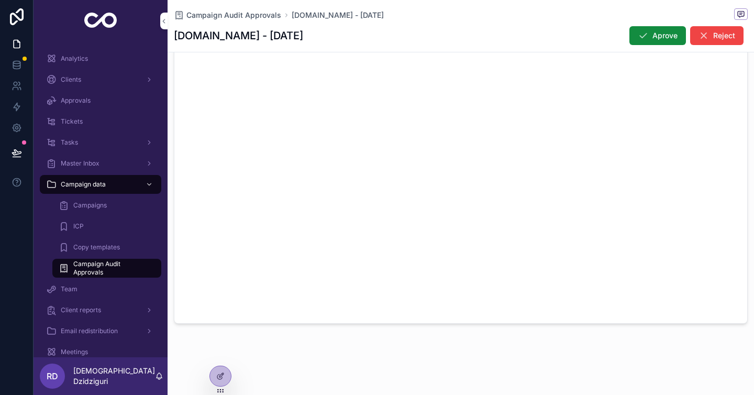
scroll to position [269, 0]
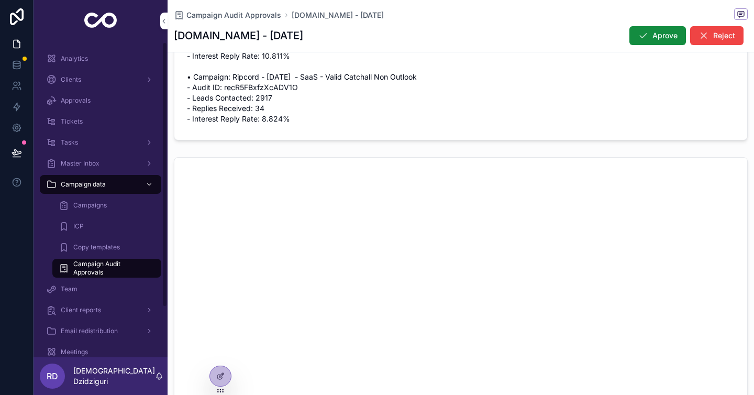
click at [87, 217] on link "ICP" at bounding box center [106, 226] width 109 height 19
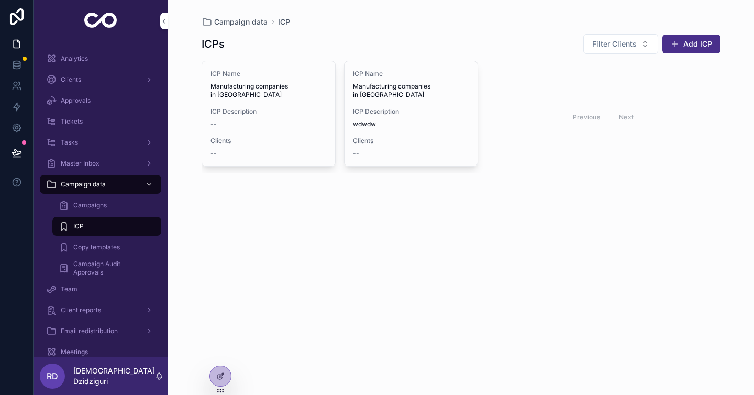
click at [103, 228] on div "ICP" at bounding box center [107, 226] width 96 height 17
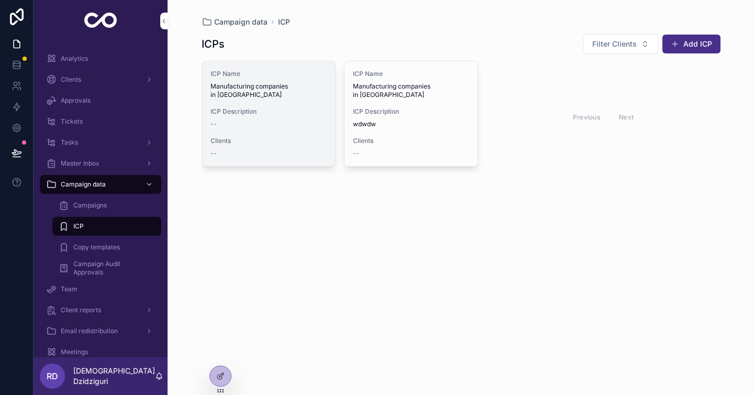
click at [278, 88] on span "Manufacturing companies in US" at bounding box center [269, 90] width 116 height 17
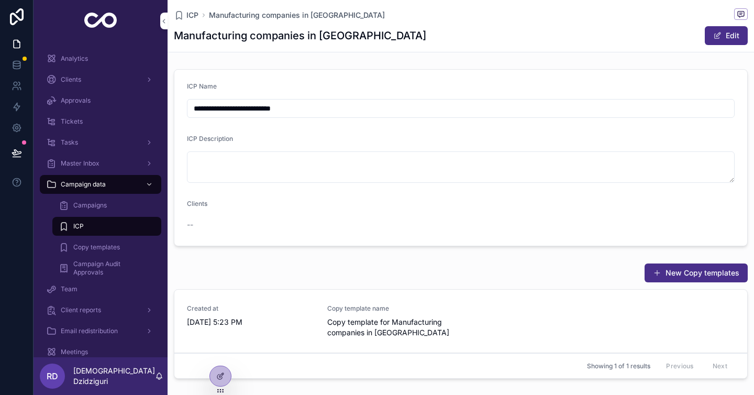
scroll to position [60, 0]
